Goal: Check status

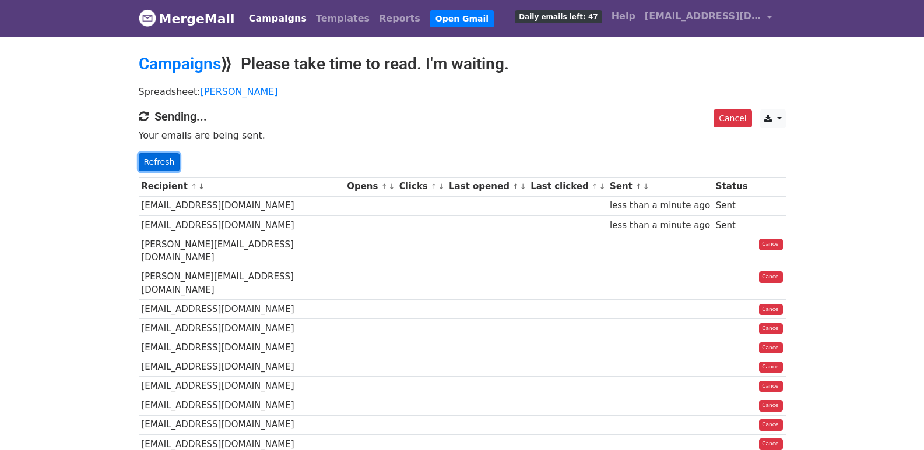
click at [154, 157] on link "Refresh" at bounding box center [159, 162] width 41 height 18
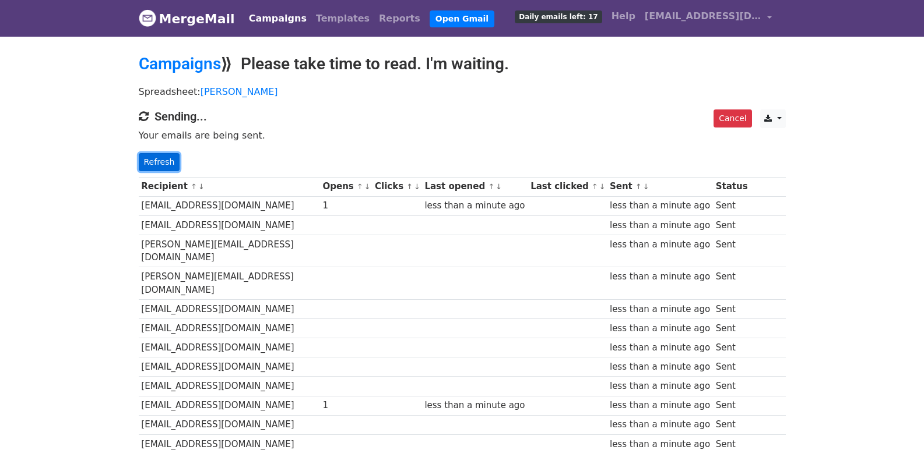
click at [153, 161] on link "Refresh" at bounding box center [159, 162] width 41 height 18
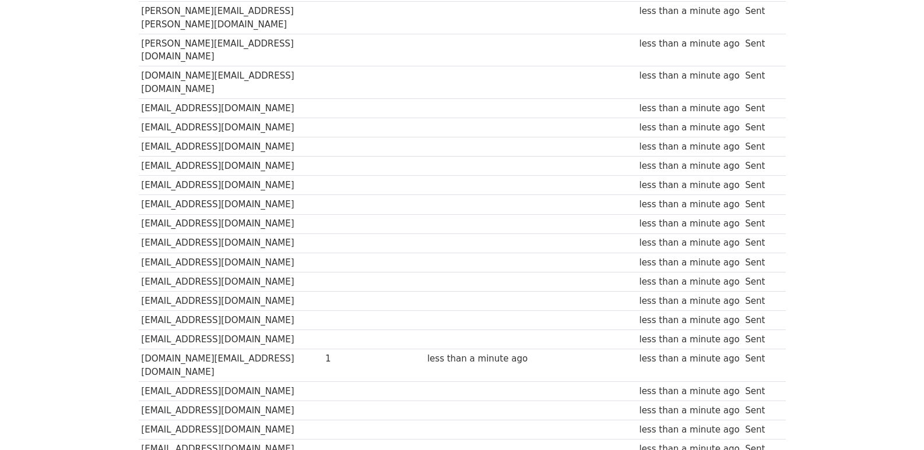
scroll to position [811, 0]
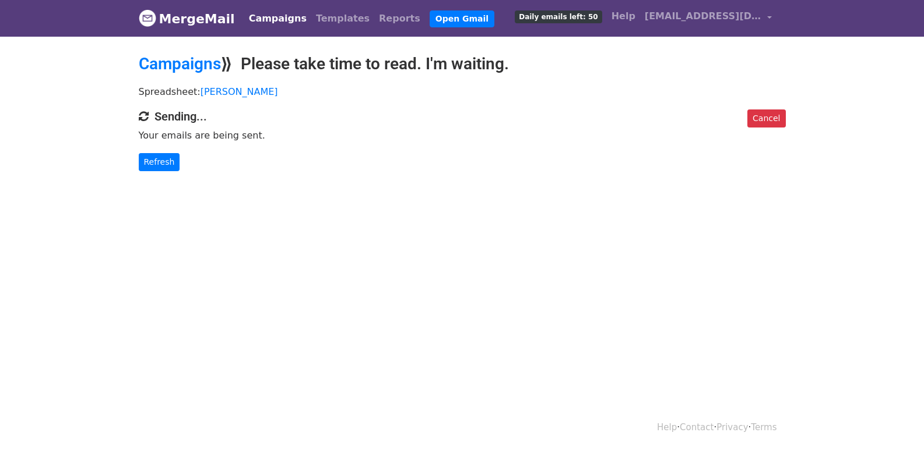
scroll to position [2, 0]
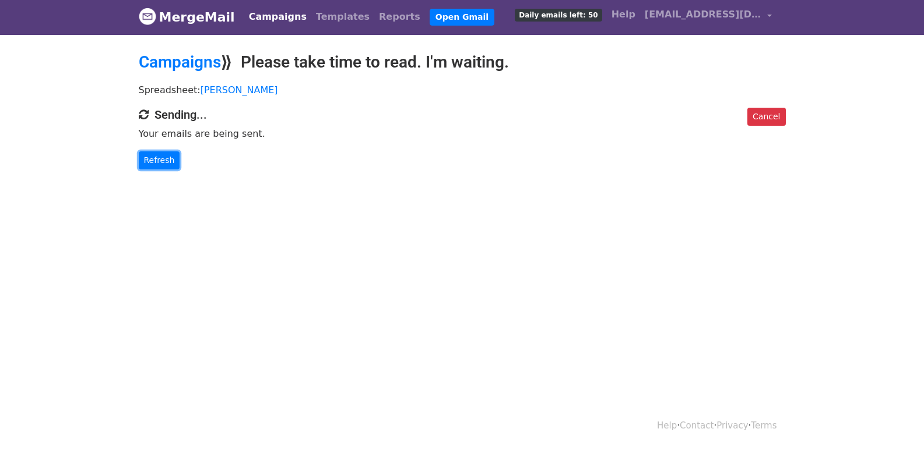
click at [150, 163] on link "Refresh" at bounding box center [159, 160] width 41 height 18
click at [151, 157] on link "Refresh" at bounding box center [159, 160] width 41 height 18
